Goal: Find specific page/section: Find specific page/section

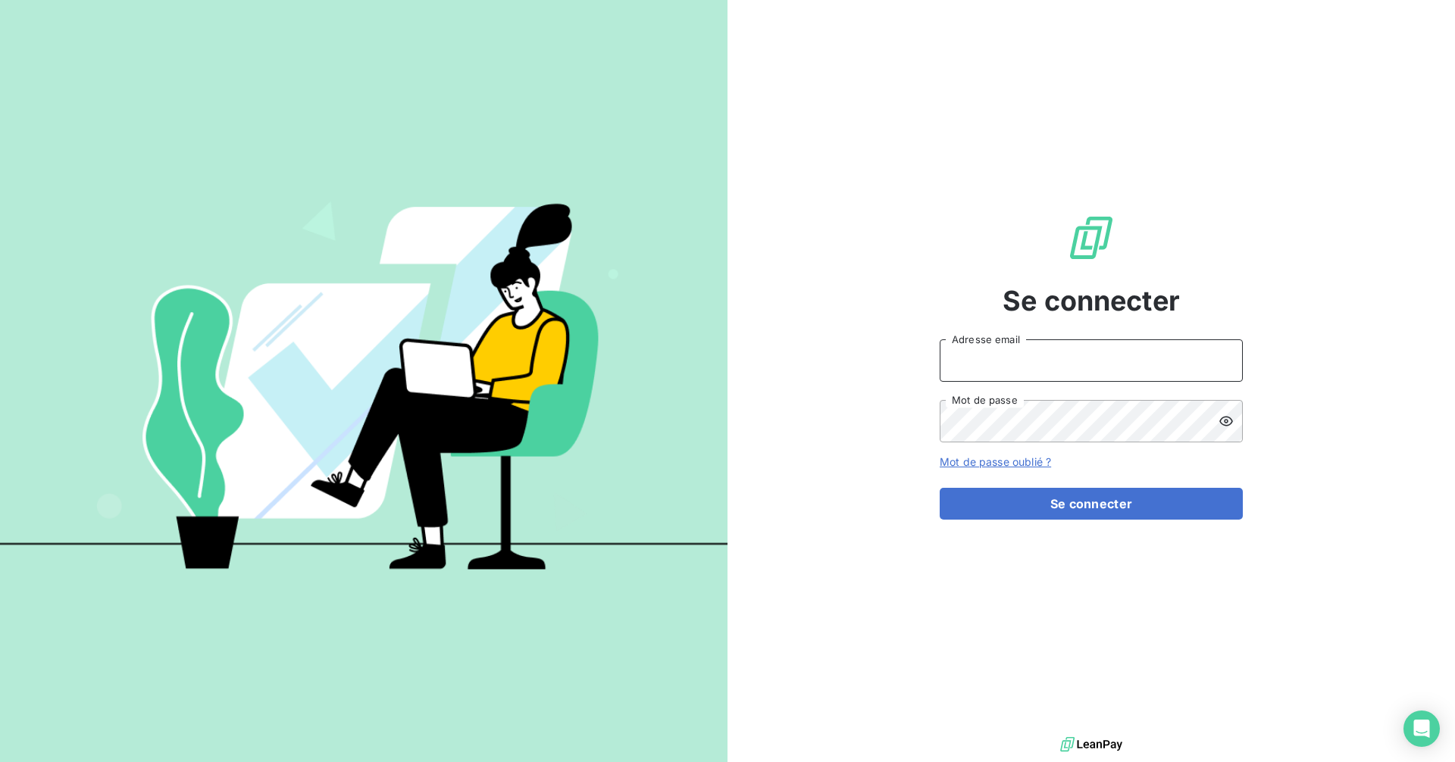
click at [1010, 371] on input "Adresse email" at bounding box center [1091, 361] width 303 height 42
click at [0, 762] on com-1password-button at bounding box center [0, 762] width 0 height 0
type input "[EMAIL_ADDRESS][DOMAIN_NAME]"
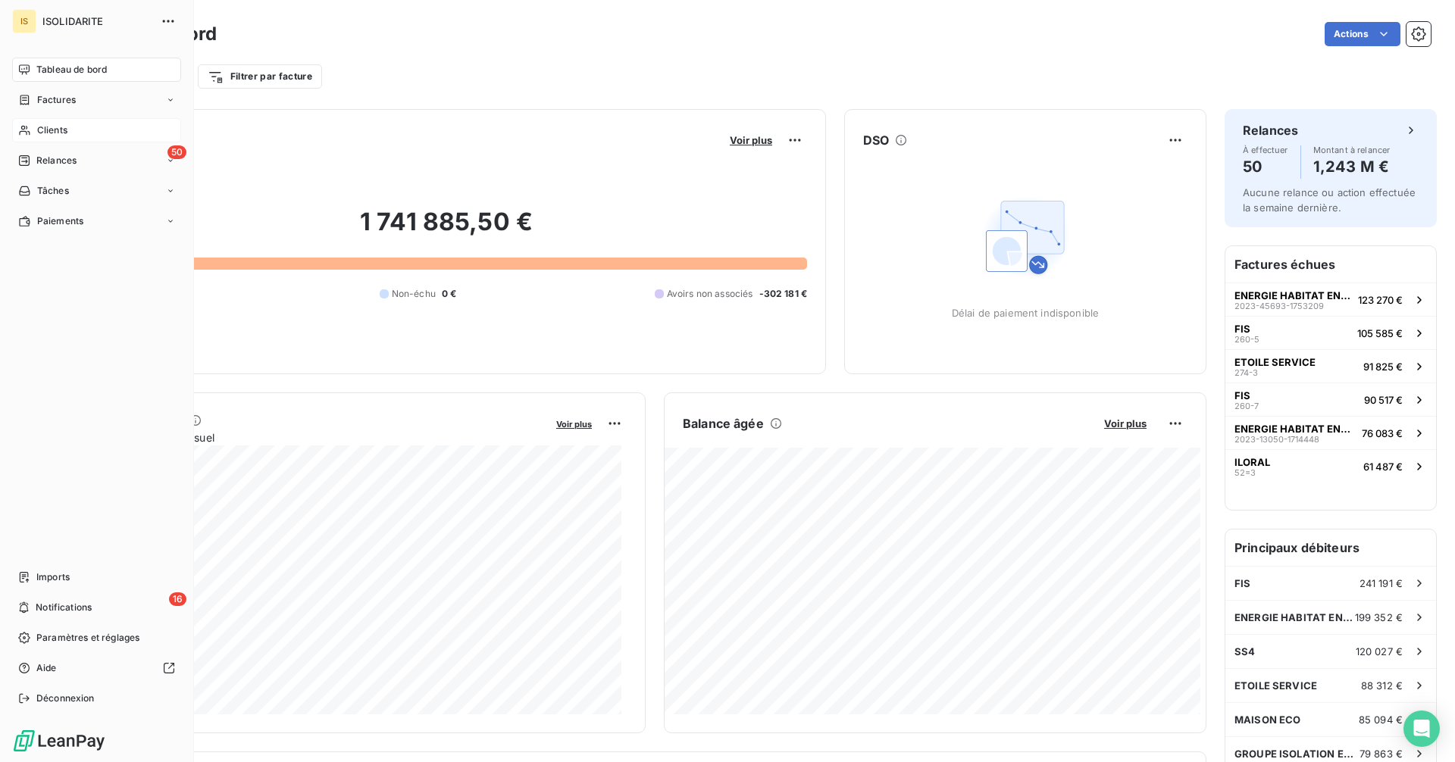
click at [33, 130] on div "Clients" at bounding box center [96, 130] width 169 height 24
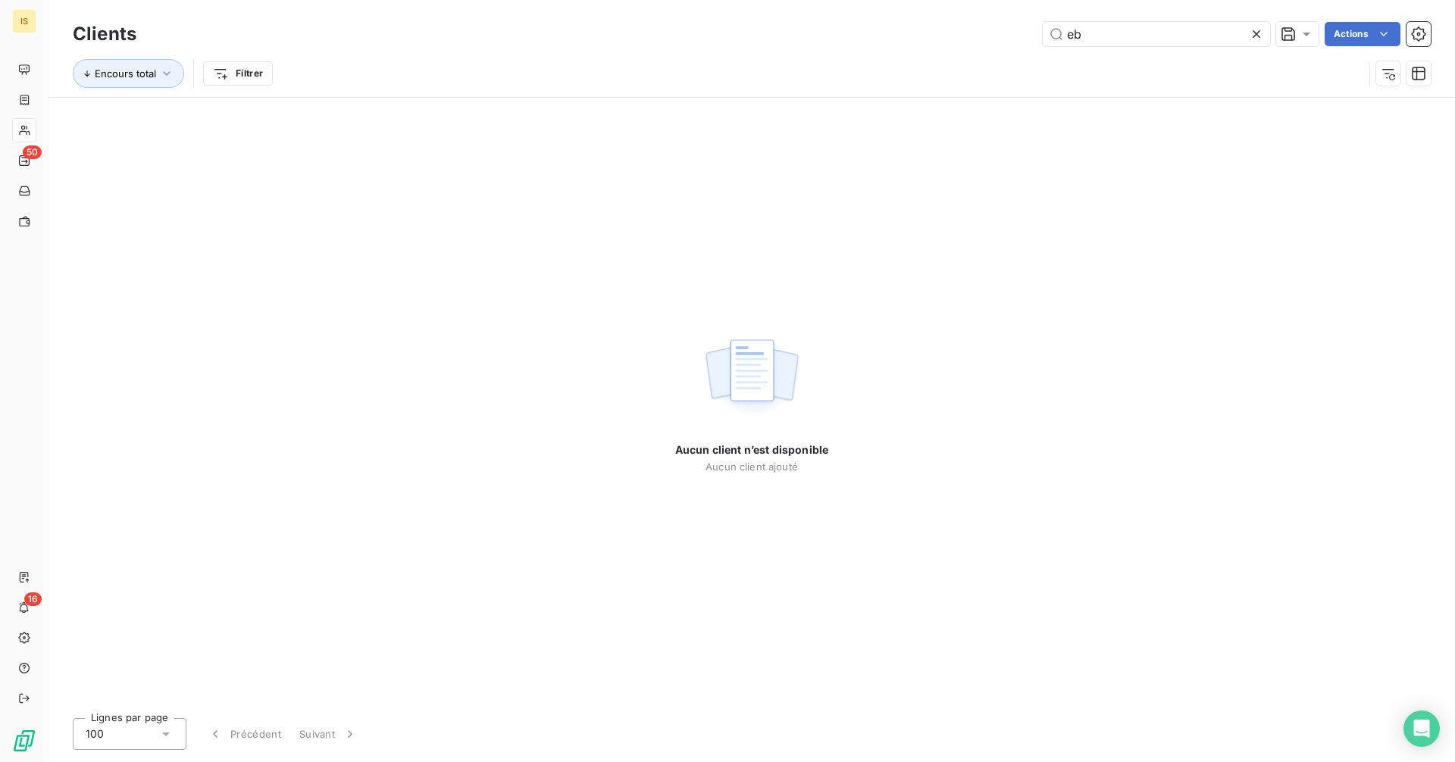
type input "e"
type input "r"
type input "e"
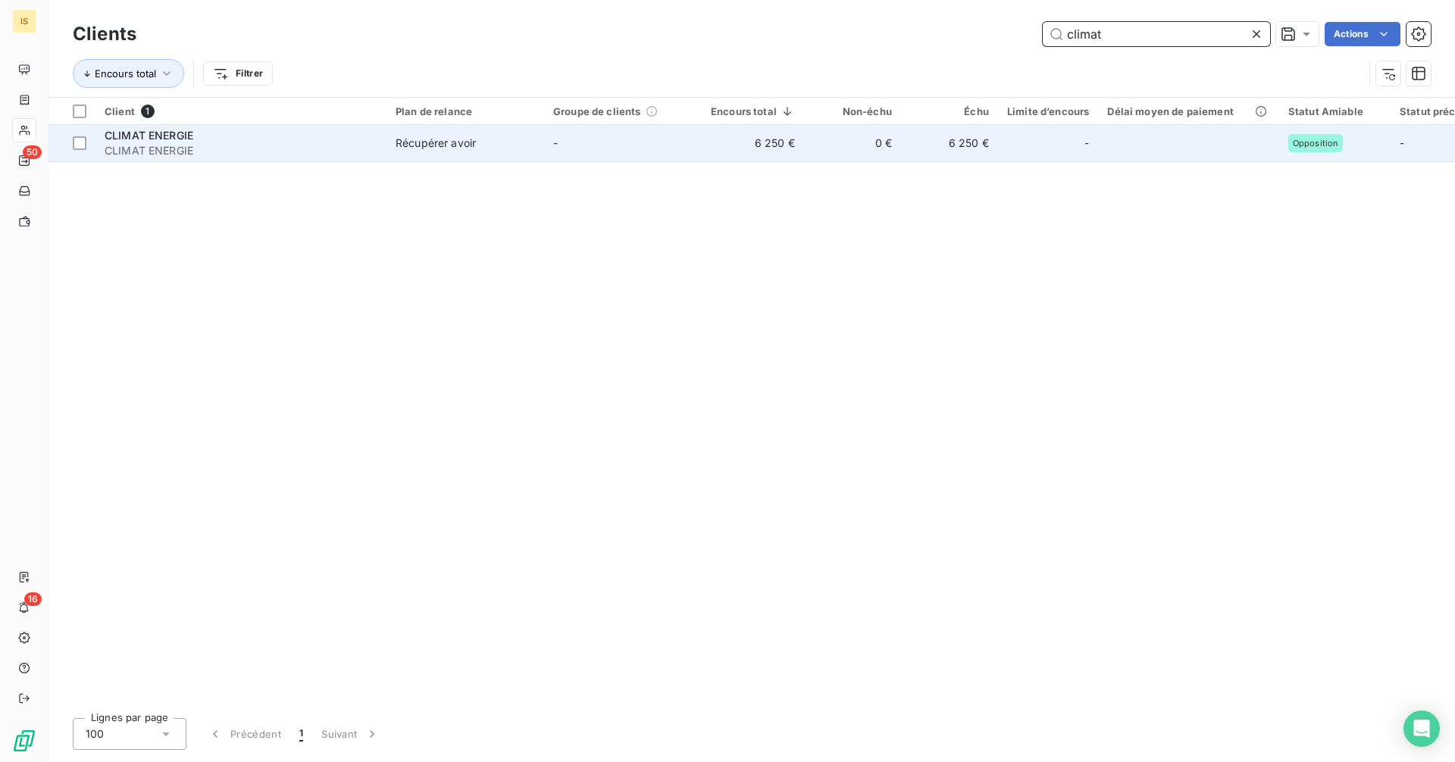
type input "climat"
click at [637, 142] on td "-" at bounding box center [623, 143] width 158 height 36
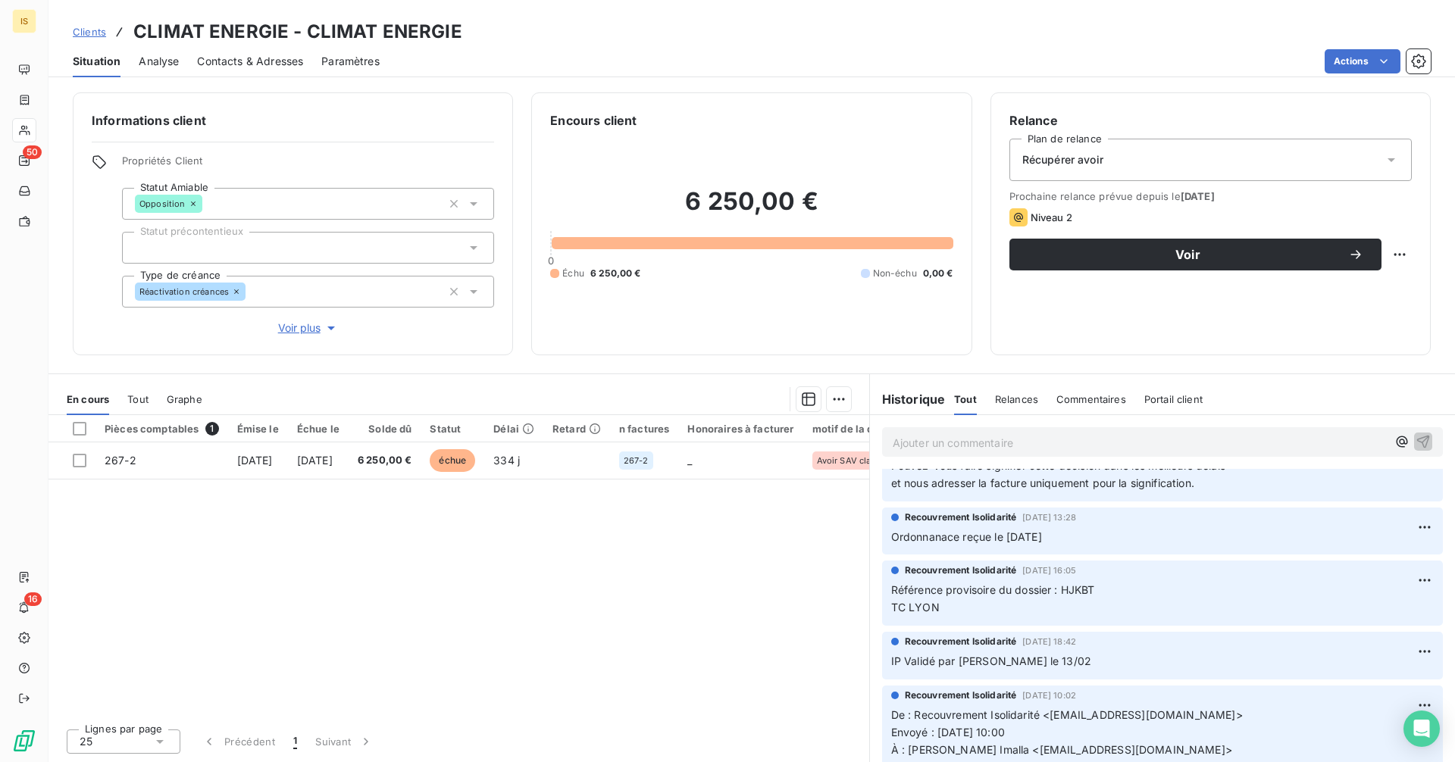
scroll to position [354, 0]
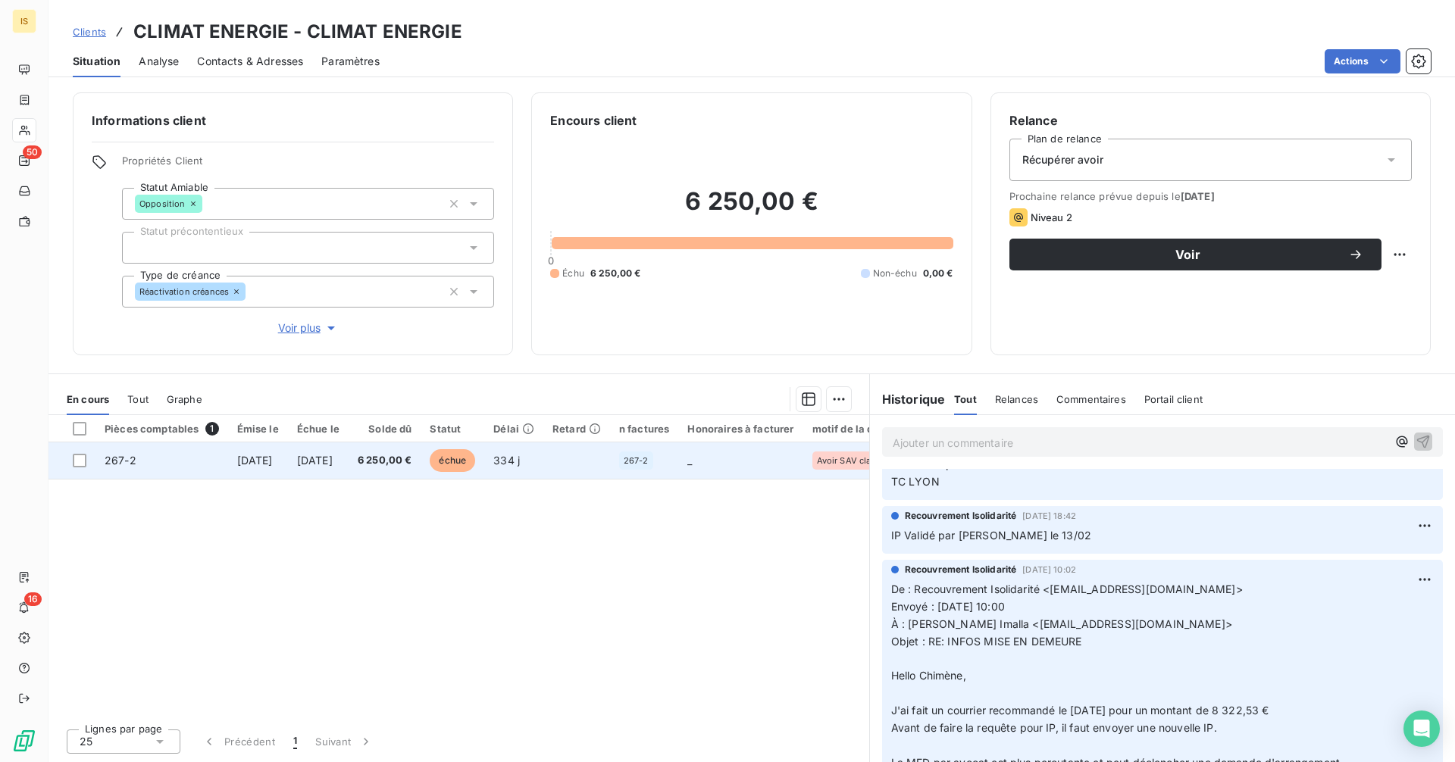
click at [543, 465] on td "334 j" at bounding box center [513, 461] width 59 height 36
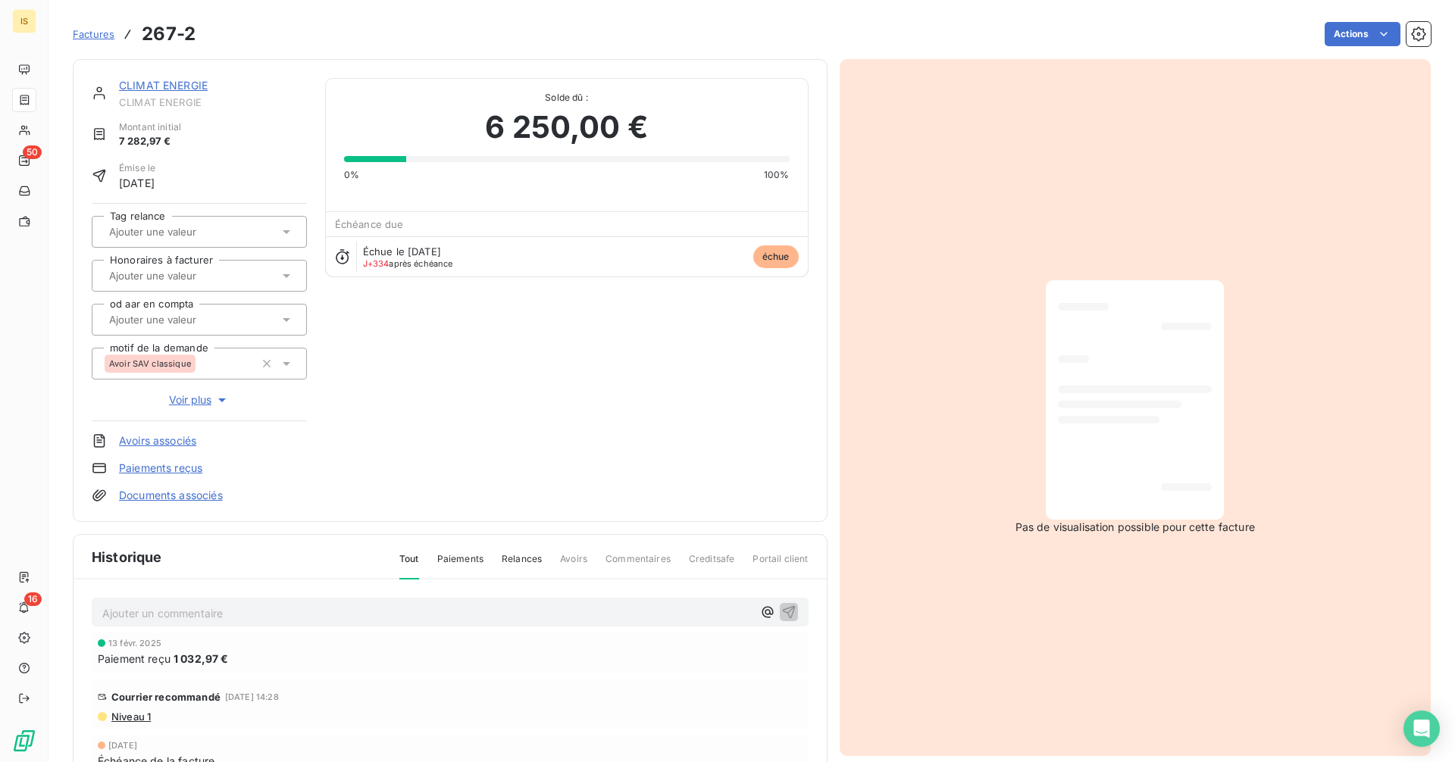
click at [181, 499] on link "Documents associés" at bounding box center [171, 495] width 104 height 15
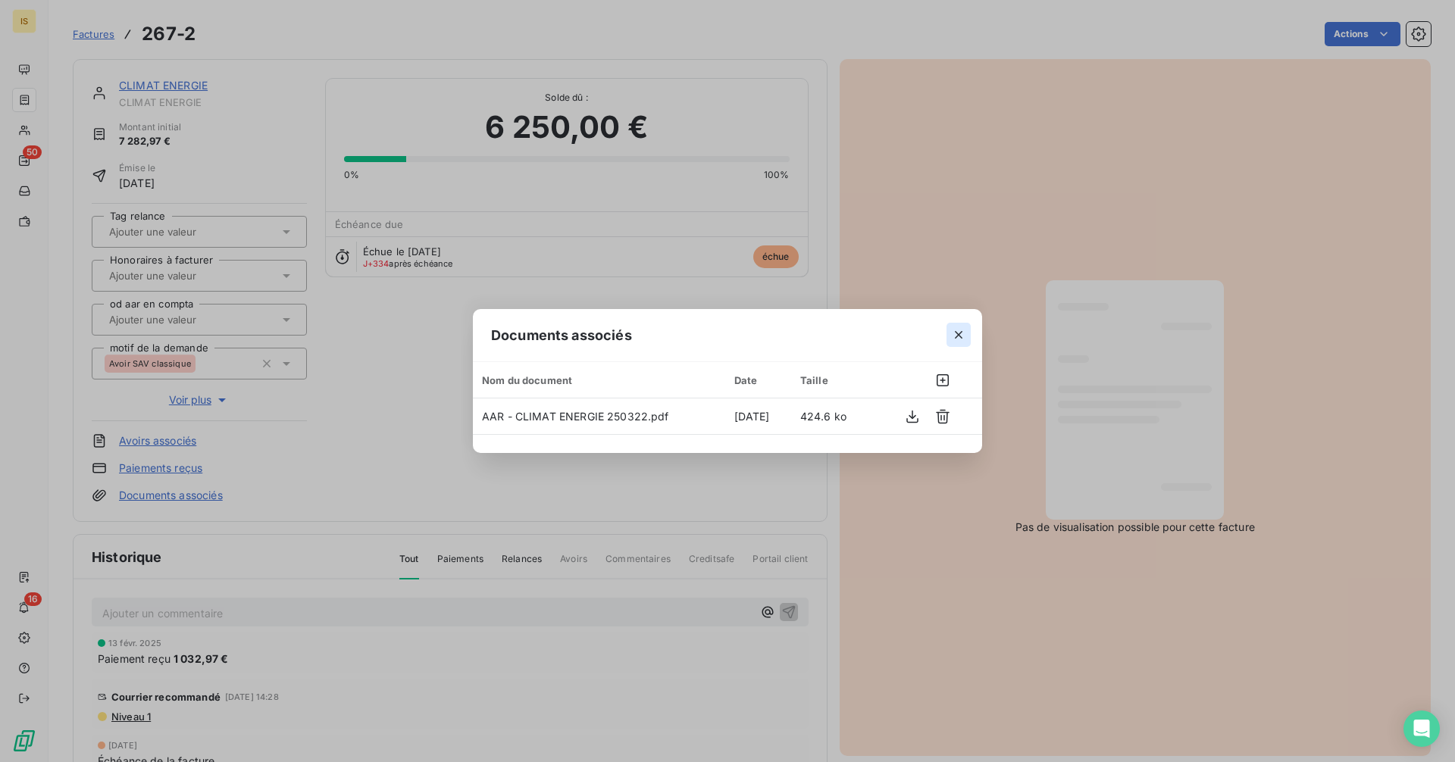
click at [955, 333] on icon "button" at bounding box center [958, 334] width 15 height 15
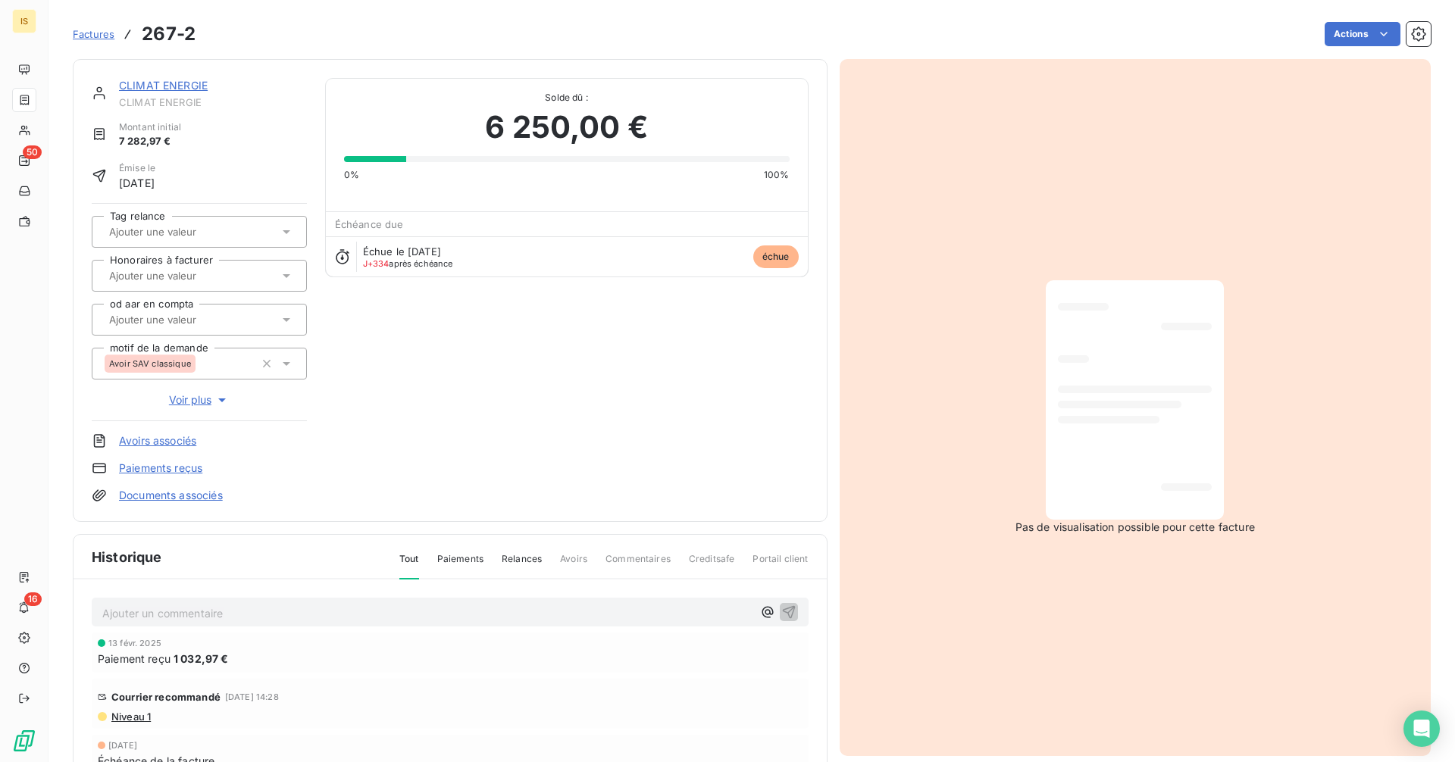
click at [174, 86] on link "CLIMAT ENERGIE" at bounding box center [163, 85] width 89 height 13
